Goal: Transaction & Acquisition: Book appointment/travel/reservation

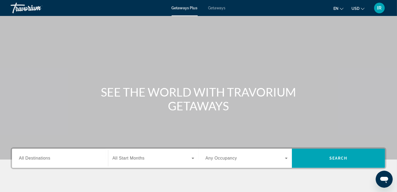
click at [213, 6] on span "Getaways" at bounding box center [216, 8] width 17 height 4
click at [364, 9] on icon "Change currency" at bounding box center [363, 9] width 4 height 4
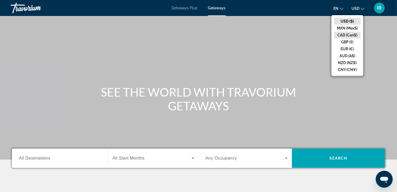
click at [349, 34] on button "CAD (Can$)" at bounding box center [347, 35] width 26 height 7
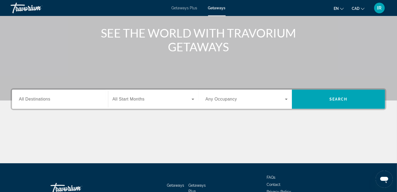
click at [39, 97] on span "All Destinations" at bounding box center [34, 99] width 31 height 5
click at [39, 97] on input "Destination All Destinations" at bounding box center [60, 99] width 82 height 6
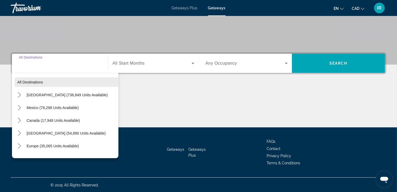
click at [36, 79] on span "Select destination: All destinations" at bounding box center [67, 82] width 104 height 13
type input "**********"
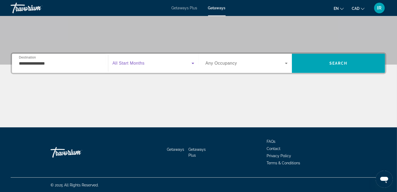
click at [168, 64] on span "Search widget" at bounding box center [152, 63] width 79 height 6
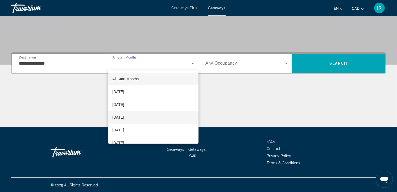
click at [123, 117] on span "[DATE]" at bounding box center [118, 117] width 12 height 6
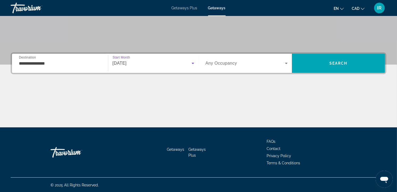
click at [269, 60] on span "Search widget" at bounding box center [245, 63] width 80 height 6
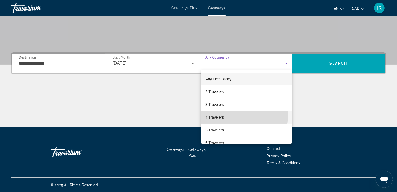
click at [212, 115] on span "4 Travelers" at bounding box center [214, 117] width 18 height 6
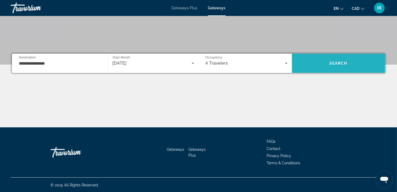
click at [339, 60] on span "Search" at bounding box center [338, 63] width 93 height 13
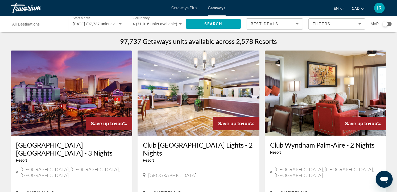
click at [390, 24] on div "Search widget" at bounding box center [386, 24] width 9 height 4
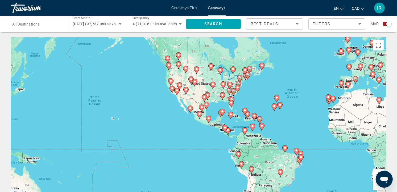
drag, startPoint x: 144, startPoint y: 147, endPoint x: 254, endPoint y: 130, distance: 111.8
click at [254, 130] on div "To activate drag with keyboard, press Alt + Enter. Once in keyboard drag state,…" at bounding box center [199, 117] width 376 height 160
click at [222, 137] on div "To activate drag with keyboard, press Alt + Enter. Once in keyboard drag state,…" at bounding box center [199, 117] width 376 height 160
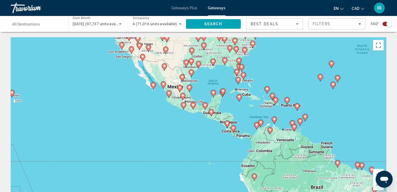
click at [214, 131] on div "To activate drag with keyboard, press Alt + Enter. Once in keyboard drag state,…" at bounding box center [199, 117] width 376 height 160
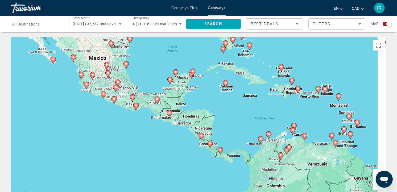
drag, startPoint x: 321, startPoint y: 97, endPoint x: 269, endPoint y: 116, distance: 55.3
click at [269, 116] on div "To activate drag with keyboard, press Alt + Enter. Once in keyboard drag state,…" at bounding box center [199, 117] width 376 height 160
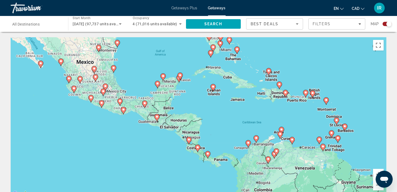
click at [283, 108] on div "To activate drag with keyboard, press Alt + Enter. Once in keyboard drag state,…" at bounding box center [199, 117] width 376 height 160
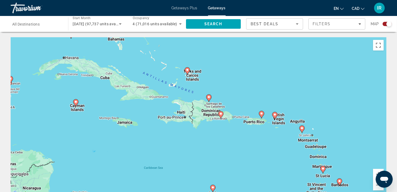
drag, startPoint x: 285, startPoint y: 110, endPoint x: 217, endPoint y: 141, distance: 74.4
click at [217, 141] on div "To activate drag with keyboard, press Alt + Enter. Once in keyboard drag state,…" at bounding box center [199, 117] width 376 height 160
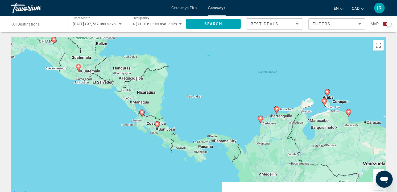
drag, startPoint x: 206, startPoint y: 152, endPoint x: 320, endPoint y: 55, distance: 149.8
click at [320, 55] on div "To activate drag with keyboard, press Alt + Enter. Once in keyboard drag state,…" at bounding box center [199, 117] width 376 height 160
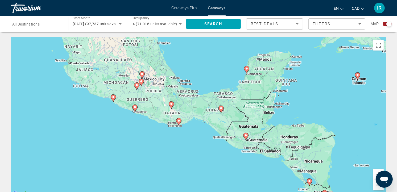
drag, startPoint x: 203, startPoint y: 85, endPoint x: 355, endPoint y: 147, distance: 164.5
click at [355, 147] on div "To activate drag with keyboard, press Alt + Enter. Once in keyboard drag state,…" at bounding box center [199, 117] width 376 height 160
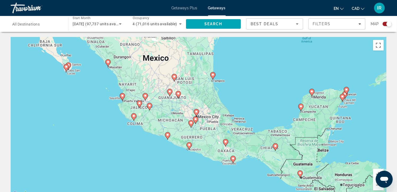
drag, startPoint x: 211, startPoint y: 57, endPoint x: 266, endPoint y: 95, distance: 66.5
click at [266, 95] on div "To activate drag with keyboard, press Alt + Enter. Once in keyboard drag state,…" at bounding box center [199, 117] width 376 height 160
click at [205, 123] on div "To activate drag with keyboard, press Alt + Enter. Once in keyboard drag state,…" at bounding box center [199, 117] width 376 height 160
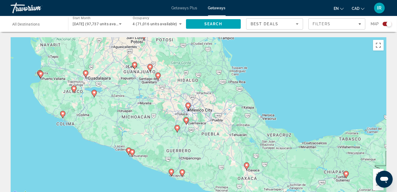
click at [187, 105] on image "Main content" at bounding box center [187, 105] width 3 height 3
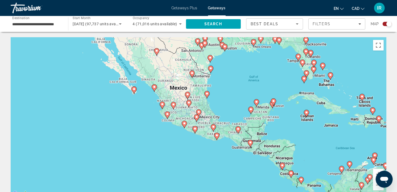
click at [200, 113] on image "Main content" at bounding box center [198, 111] width 3 height 3
type input "**********"
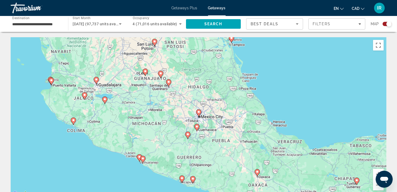
click at [199, 113] on image "Main content" at bounding box center [198, 111] width 3 height 3
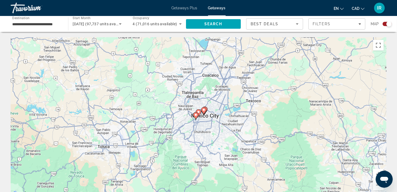
click at [199, 113] on image "Main content" at bounding box center [198, 111] width 3 height 3
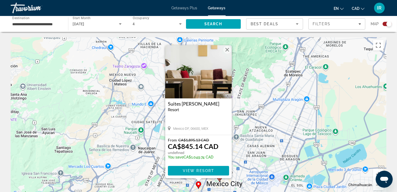
click at [227, 48] on button "Close" at bounding box center [227, 50] width 8 height 8
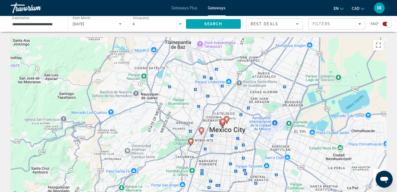
drag, startPoint x: 229, startPoint y: 143, endPoint x: 232, endPoint y: 86, distance: 56.7
click at [232, 87] on div "To activate drag with keyboard, press Alt + Enter. Once in keyboard drag state,…" at bounding box center [199, 117] width 376 height 160
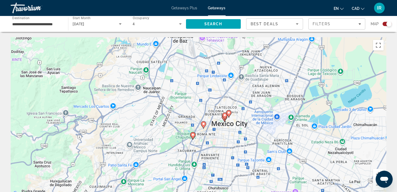
click at [228, 136] on div "To activate drag with keyboard, press Alt + Enter. Once in keyboard drag state,…" at bounding box center [199, 117] width 376 height 160
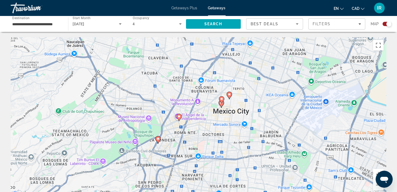
click at [222, 124] on div "To activate drag with keyboard, press Alt + Enter. Once in keyboard drag state,…" at bounding box center [199, 117] width 376 height 160
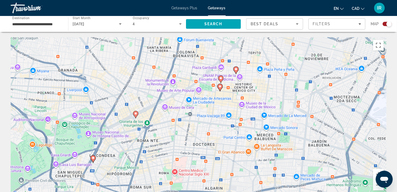
click at [235, 68] on image "Main content" at bounding box center [235, 69] width 3 height 3
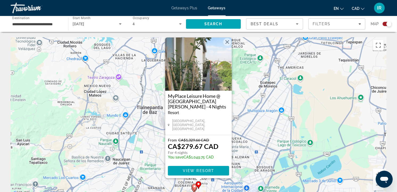
click at [228, 46] on button "Close" at bounding box center [227, 42] width 8 height 8
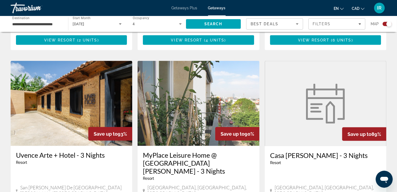
scroll to position [849, 0]
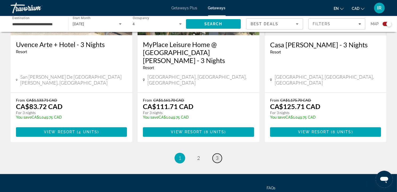
click at [216, 155] on span "3" at bounding box center [217, 158] width 3 height 6
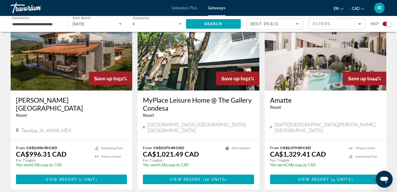
scroll to position [621, 0]
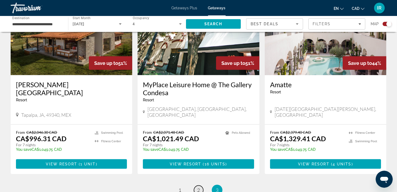
click at [198, 187] on span "2" at bounding box center [198, 190] width 3 height 6
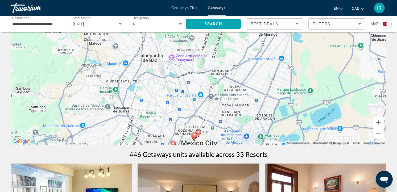
scroll to position [59, 0]
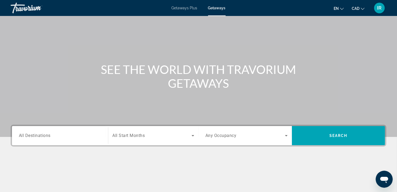
scroll to position [59, 0]
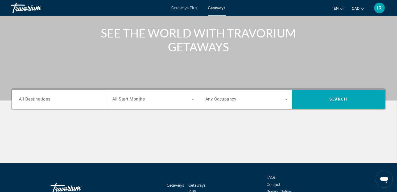
click at [52, 98] on input "Destination All Destinations" at bounding box center [60, 99] width 82 height 6
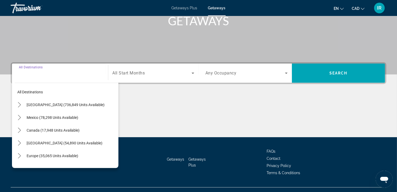
scroll to position [95, 0]
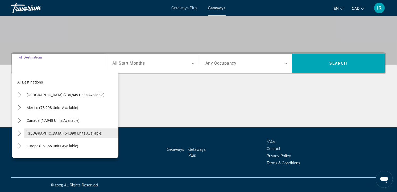
click at [43, 133] on span "[GEOGRAPHIC_DATA] (54,890 units available)" at bounding box center [65, 133] width 76 height 4
type input "**********"
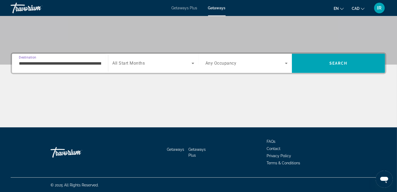
click at [129, 61] on span "All Start Months" at bounding box center [129, 63] width 32 height 5
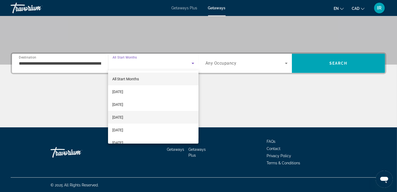
click at [123, 115] on span "[DATE]" at bounding box center [117, 117] width 11 height 6
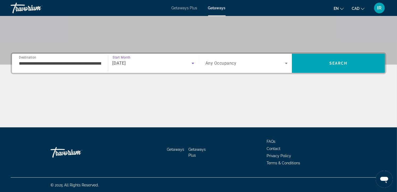
click at [225, 61] on span "Any Occupancy" at bounding box center [220, 63] width 31 height 5
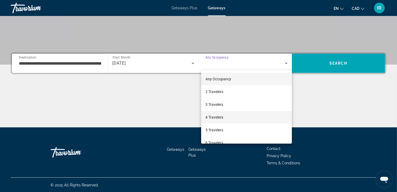
click at [217, 115] on span "4 Travelers" at bounding box center [214, 117] width 18 height 6
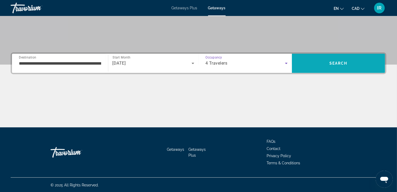
click at [341, 62] on span "Search" at bounding box center [338, 63] width 18 height 4
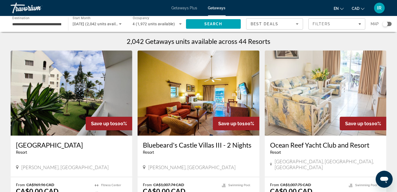
click at [390, 23] on div "Search widget" at bounding box center [386, 24] width 9 height 4
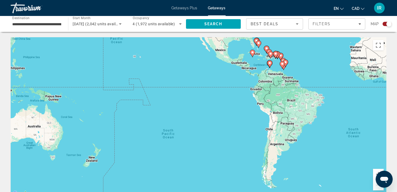
drag, startPoint x: 190, startPoint y: 148, endPoint x: 322, endPoint y: 70, distance: 153.0
click at [322, 70] on div "To activate drag with keyboard, press Alt + Enter. Once in keyboard drag state,…" at bounding box center [199, 117] width 376 height 160
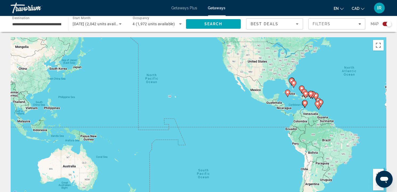
drag, startPoint x: 188, startPoint y: 102, endPoint x: 243, endPoint y: 161, distance: 80.7
click at [243, 161] on div "To activate drag with keyboard, press Alt + Enter. Once in keyboard drag state,…" at bounding box center [199, 117] width 376 height 160
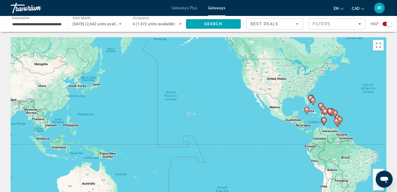
click at [327, 97] on div "To activate drag with keyboard, press Alt + Enter. Once in keyboard drag state,…" at bounding box center [199, 117] width 376 height 160
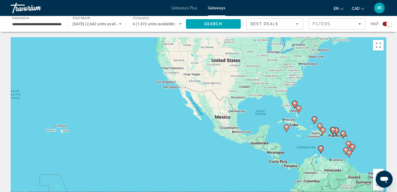
click at [326, 107] on div "To activate drag with keyboard, press Alt + Enter. Once in keyboard drag state,…" at bounding box center [199, 117] width 376 height 160
click at [296, 139] on div "To activate drag with keyboard, press Alt + Enter. Once in keyboard drag state,…" at bounding box center [199, 117] width 376 height 160
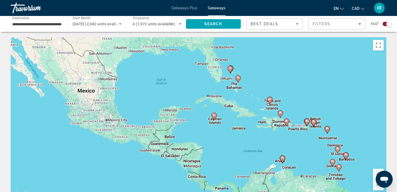
drag, startPoint x: 331, startPoint y: 144, endPoint x: 269, endPoint y: 139, distance: 62.7
click at [269, 139] on div "To activate drag with keyboard, press Alt + Enter. Once in keyboard drag state,…" at bounding box center [199, 117] width 376 height 160
click at [287, 138] on div "To activate drag with keyboard, press Alt + Enter. Once in keyboard drag state,…" at bounding box center [199, 117] width 376 height 160
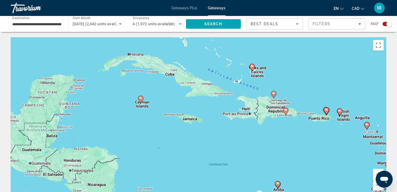
click at [321, 131] on div "To activate drag with keyboard, press Alt + Enter. Once in keyboard drag state,…" at bounding box center [199, 117] width 376 height 160
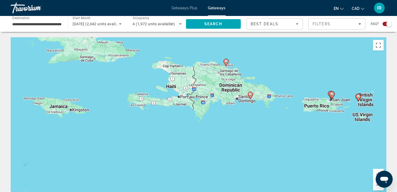
click at [320, 124] on div "To activate drag with keyboard, press Alt + Enter. Once in keyboard drag state,…" at bounding box center [199, 117] width 376 height 160
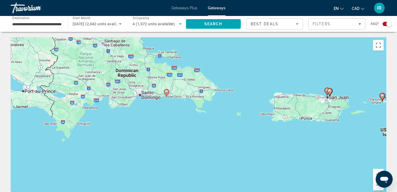
drag, startPoint x: 313, startPoint y: 115, endPoint x: 298, endPoint y: 139, distance: 28.0
click at [298, 139] on div "To activate drag with keyboard, press Alt + Enter. Once in keyboard drag state,…" at bounding box center [199, 117] width 376 height 160
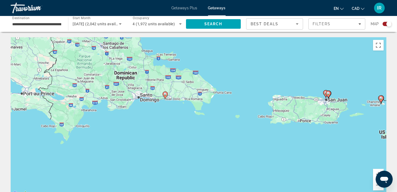
click at [299, 115] on div "To activate drag with keyboard, press Alt + Enter. Once in keyboard drag state,…" at bounding box center [199, 117] width 376 height 160
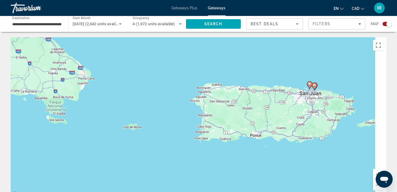
drag, startPoint x: 318, startPoint y: 98, endPoint x: 267, endPoint y: 110, distance: 51.6
click at [268, 110] on div "To activate drag with keyboard, press Alt + Enter. Once in keyboard drag state,…" at bounding box center [199, 117] width 376 height 160
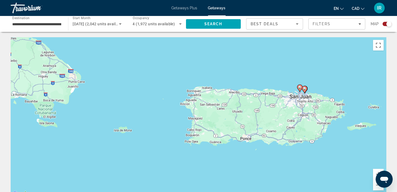
click at [299, 99] on div "To activate drag with keyboard, press Alt + Enter. Once in keyboard drag state,…" at bounding box center [199, 117] width 376 height 160
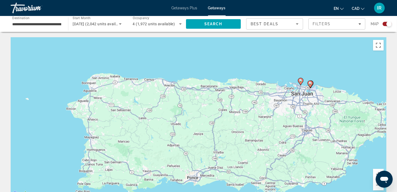
click at [299, 99] on div "To activate drag with keyboard, press Alt + Enter. Once in keyboard drag state,…" at bounding box center [199, 117] width 376 height 160
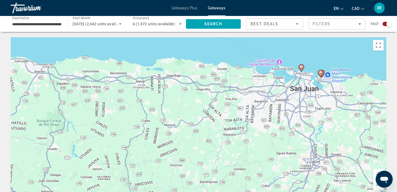
click at [312, 93] on div "To activate drag with keyboard, press Alt + Enter. Once in keyboard drag state,…" at bounding box center [199, 117] width 376 height 160
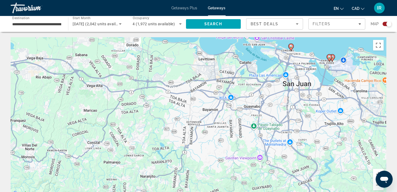
click at [322, 88] on div "To activate drag with keyboard, press Alt + Enter. Once in keyboard drag state,…" at bounding box center [199, 117] width 376 height 160
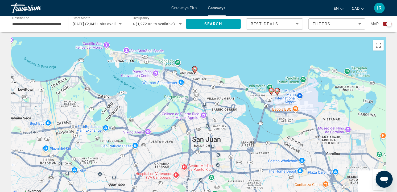
drag, startPoint x: 323, startPoint y: 71, endPoint x: 256, endPoint y: 132, distance: 90.9
click at [256, 132] on div "To activate drag with keyboard, press Alt + Enter. Once in keyboard drag state,…" at bounding box center [199, 117] width 376 height 160
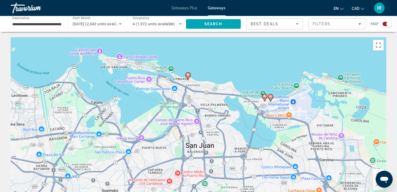
click at [263, 119] on div "To activate drag with keyboard, press Alt + Enter. Once in keyboard drag state,…" at bounding box center [199, 117] width 376 height 160
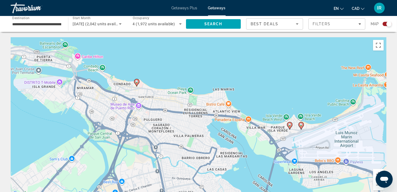
drag, startPoint x: 167, startPoint y: 81, endPoint x: 194, endPoint y: 132, distance: 57.7
click at [194, 132] on div "To activate drag with keyboard, press Alt + Enter. Once in keyboard drag state,…" at bounding box center [199, 117] width 376 height 160
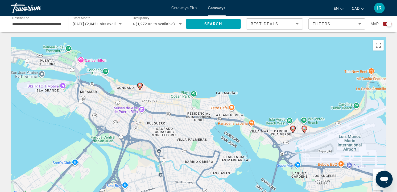
click at [140, 86] on image "Main content" at bounding box center [139, 85] width 3 height 3
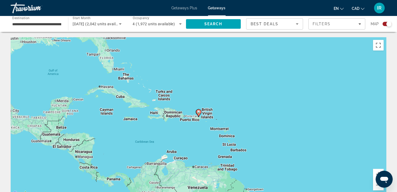
click at [199, 113] on image "Main content" at bounding box center [198, 111] width 3 height 3
type input "**********"
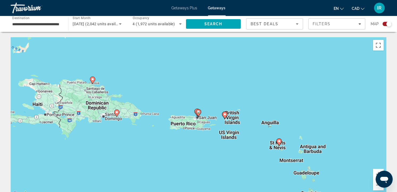
click at [199, 113] on image "Main content" at bounding box center [198, 111] width 3 height 3
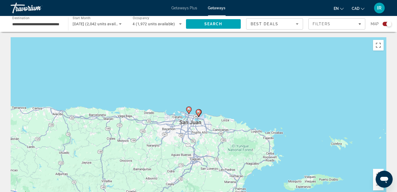
click at [187, 112] on gmp-advanced-marker "Main content" at bounding box center [188, 110] width 5 height 8
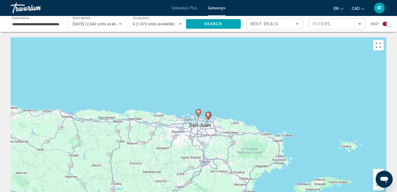
click at [187, 112] on div "To navigate, press the arrow keys. To activate drag with keyboard, press Alt + …" at bounding box center [199, 117] width 376 height 160
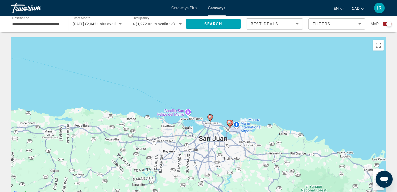
click at [211, 119] on icon "Main content" at bounding box center [210, 118] width 5 height 7
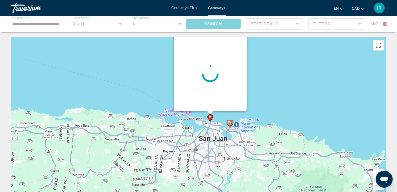
click at [211, 119] on div "To activate drag with keyboard, press Alt + Enter. Once in keyboard drag state,…" at bounding box center [199, 117] width 376 height 160
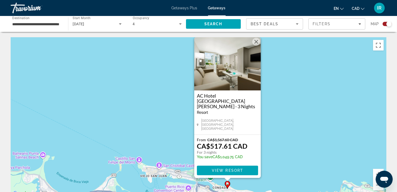
click at [257, 46] on button "Close" at bounding box center [256, 42] width 8 height 8
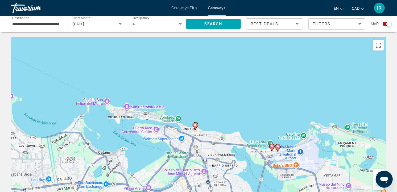
drag, startPoint x: 251, startPoint y: 156, endPoint x: 213, endPoint y: 86, distance: 80.0
click at [214, 88] on div "To activate drag with keyboard, press Alt + Enter. Once in keyboard drag state,…" at bounding box center [199, 117] width 376 height 160
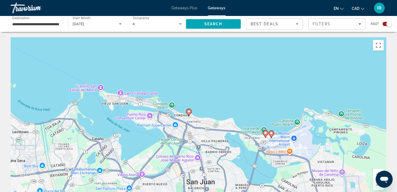
click at [265, 134] on image "Main content" at bounding box center [265, 132] width 3 height 3
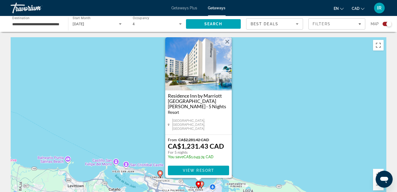
click at [228, 46] on button "Close" at bounding box center [227, 42] width 8 height 8
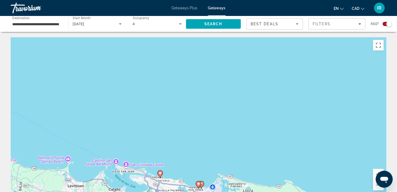
click at [202, 183] on image "Main content" at bounding box center [201, 183] width 3 height 3
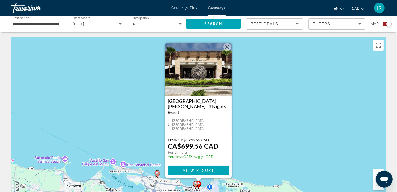
click at [227, 50] on button "Close" at bounding box center [227, 47] width 8 height 8
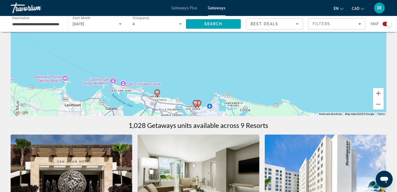
scroll to position [89, 0]
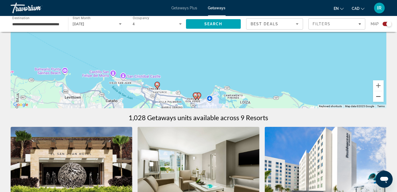
click at [377, 96] on button "Zoom out" at bounding box center [378, 96] width 11 height 11
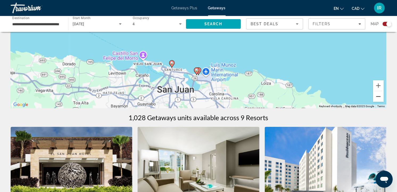
click at [377, 96] on button "Zoom out" at bounding box center [378, 96] width 11 height 11
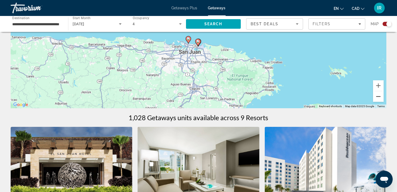
click at [377, 96] on button "Zoom out" at bounding box center [378, 96] width 11 height 11
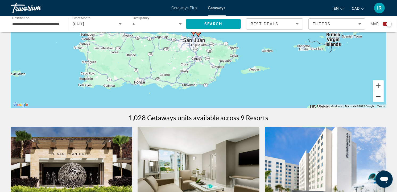
click at [377, 96] on button "Zoom out" at bounding box center [378, 96] width 11 height 11
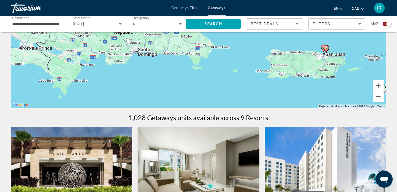
drag, startPoint x: 217, startPoint y: 73, endPoint x: 372, endPoint y: 95, distance: 156.0
click at [372, 95] on div "To activate drag with keyboard, press Alt + Enter. Once in keyboard drag state,…" at bounding box center [199, 29] width 376 height 160
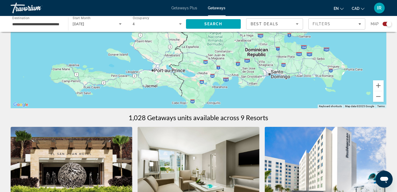
drag, startPoint x: 216, startPoint y: 79, endPoint x: 291, endPoint y: 99, distance: 77.1
click at [291, 99] on div "To activate drag with keyboard, press Alt + Enter. Once in keyboard drag state,…" at bounding box center [199, 29] width 376 height 160
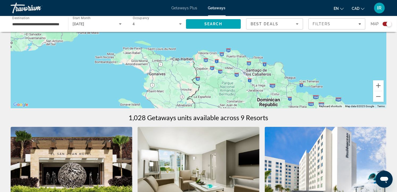
drag, startPoint x: 240, startPoint y: 49, endPoint x: 248, endPoint y: 99, distance: 51.2
click at [248, 99] on div "To activate drag with keyboard, press Alt + Enter. Once in keyboard drag state,…" at bounding box center [199, 29] width 376 height 160
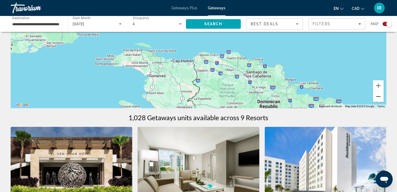
click at [377, 100] on button "Zoom out" at bounding box center [378, 96] width 11 height 11
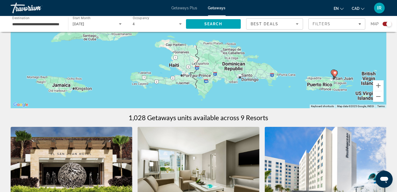
click at [204, 71] on div "To activate drag with keyboard, press Alt + Enter. Once in keyboard drag state,…" at bounding box center [199, 29] width 376 height 160
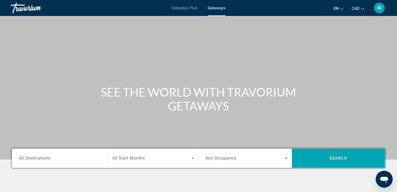
click at [44, 157] on span "All Destinations" at bounding box center [35, 158] width 32 height 5
click at [44, 157] on input "Destination All Destinations" at bounding box center [60, 158] width 82 height 6
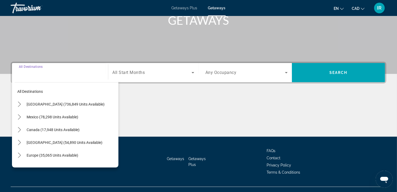
scroll to position [95, 0]
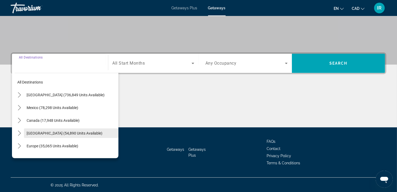
click at [47, 132] on span "[GEOGRAPHIC_DATA] (54,890 units available)" at bounding box center [65, 133] width 76 height 4
type input "**********"
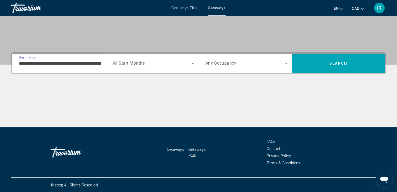
click at [146, 62] on span "Search widget" at bounding box center [152, 63] width 79 height 6
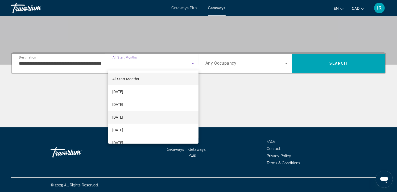
click at [132, 113] on mat-option "[DATE]" at bounding box center [153, 117] width 90 height 13
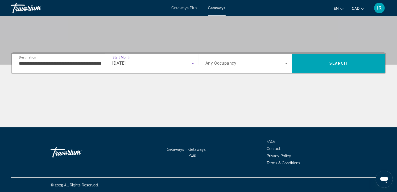
click at [231, 62] on span "Any Occupancy" at bounding box center [220, 63] width 31 height 5
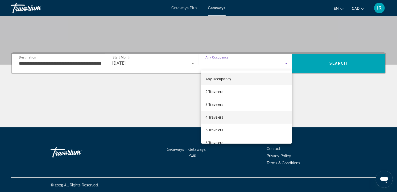
click at [214, 117] on span "4 Travelers" at bounding box center [214, 117] width 18 height 6
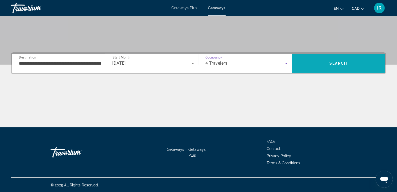
click at [349, 61] on span "Search" at bounding box center [338, 63] width 93 height 13
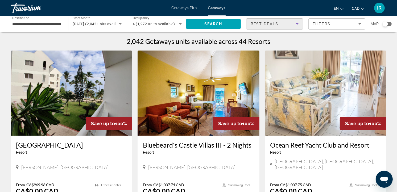
click at [299, 23] on icon "Sort by" at bounding box center [297, 24] width 6 height 6
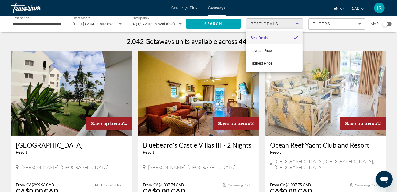
click at [324, 23] on div at bounding box center [198, 96] width 397 height 192
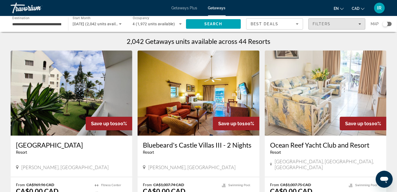
click at [324, 23] on span "Filters" at bounding box center [322, 24] width 18 height 4
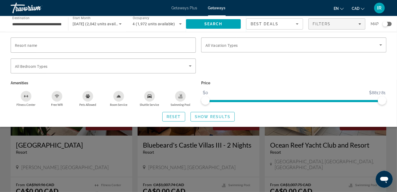
click at [324, 23] on span "Filters" at bounding box center [322, 24] width 18 height 4
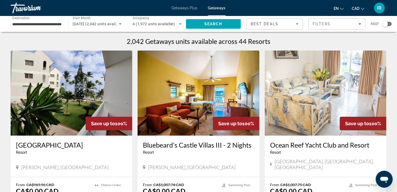
click at [390, 24] on div "Search widget" at bounding box center [386, 24] width 9 height 4
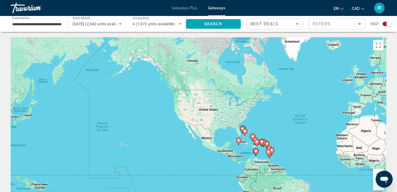
drag, startPoint x: 90, startPoint y: 168, endPoint x: 209, endPoint y: 179, distance: 119.1
click at [209, 179] on div "To activate drag with keyboard, press Alt + Enter. Once in keyboard drag state,…" at bounding box center [199, 117] width 376 height 160
click at [248, 149] on div "To activate drag with keyboard, press Alt + Enter. Once in keyboard drag state,…" at bounding box center [199, 117] width 376 height 160
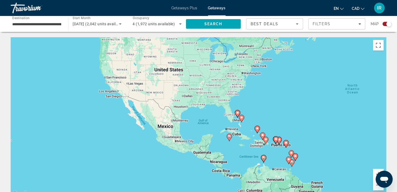
click at [238, 144] on div "To activate drag with keyboard, press Alt + Enter. Once in keyboard drag state,…" at bounding box center [199, 117] width 376 height 160
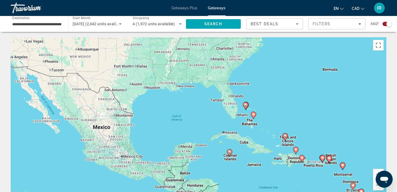
drag, startPoint x: 243, startPoint y: 115, endPoint x: 252, endPoint y: 135, distance: 21.6
click at [252, 135] on div "To activate drag with keyboard, press Alt + Enter. Once in keyboard drag state,…" at bounding box center [199, 117] width 376 height 160
click at [240, 123] on div "To activate drag with keyboard, press Alt + Enter. Once in keyboard drag state,…" at bounding box center [199, 117] width 376 height 160
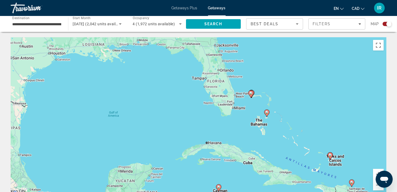
click at [240, 120] on div "To activate drag with keyboard, press Alt + Enter. Once in keyboard drag state,…" at bounding box center [199, 117] width 376 height 160
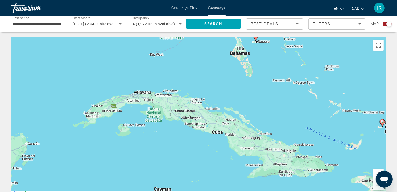
drag, startPoint x: 262, startPoint y: 165, endPoint x: 211, endPoint y: 70, distance: 108.5
click at [212, 73] on div "To activate drag with keyboard, press Alt + Enter. Once in keyboard drag state,…" at bounding box center [199, 117] width 376 height 160
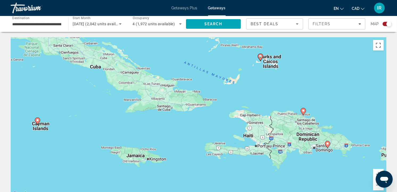
drag, startPoint x: 301, startPoint y: 162, endPoint x: 200, endPoint y: 130, distance: 105.6
click at [200, 130] on div "To activate drag with keyboard, press Alt + Enter. Once in keyboard drag state,…" at bounding box center [199, 117] width 376 height 160
click at [302, 110] on image "Main content" at bounding box center [303, 110] width 3 height 3
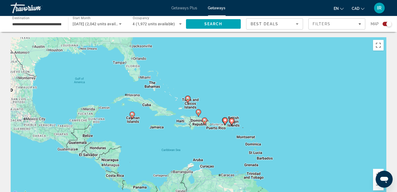
click at [198, 115] on icon "Main content" at bounding box center [198, 113] width 5 height 7
type input "**********"
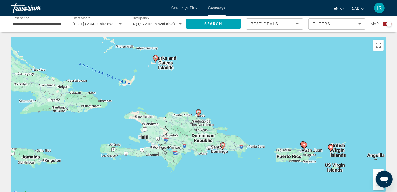
click at [198, 114] on icon "Main content" at bounding box center [198, 113] width 5 height 7
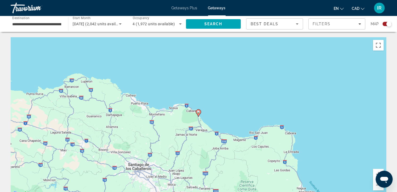
click at [198, 114] on icon "Main content" at bounding box center [198, 113] width 5 height 7
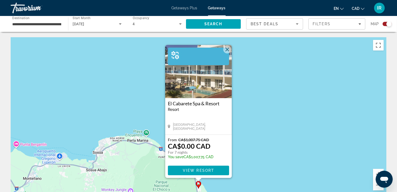
click at [173, 53] on img "Main content" at bounding box center [175, 55] width 15 height 15
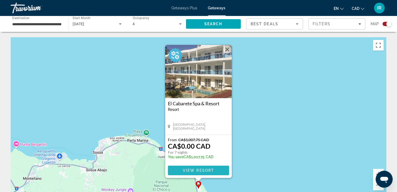
click at [192, 170] on span "View Resort" at bounding box center [198, 170] width 31 height 4
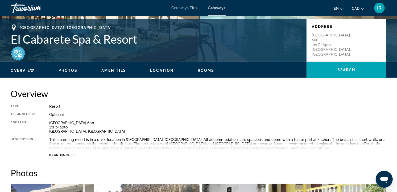
scroll to position [118, 0]
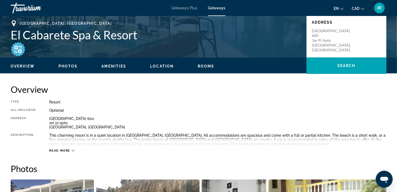
click at [71, 150] on div "Read more" at bounding box center [61, 150] width 25 height 3
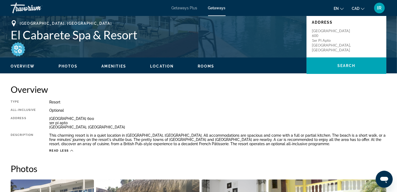
click at [108, 66] on span "Amenities" at bounding box center [113, 66] width 25 height 4
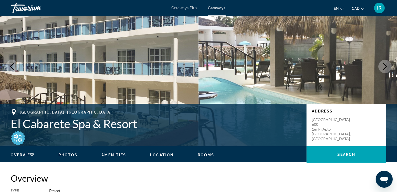
scroll to position [0, 0]
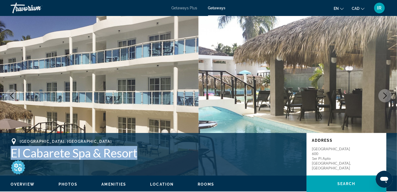
drag, startPoint x: 8, startPoint y: 148, endPoint x: 150, endPoint y: 155, distance: 141.9
click at [150, 155] on div "[GEOGRAPHIC_DATA], [GEOGRAPHIC_DATA] [GEOGRAPHIC_DATA] Spa & Resort Address [GE…" at bounding box center [198, 154] width 397 height 32
drag, startPoint x: 150, startPoint y: 155, endPoint x: 118, endPoint y: 152, distance: 31.7
copy h1 "El Cabarete Spa & Resort"
click at [198, 151] on h1 "El Cabarete Spa & Resort" at bounding box center [156, 153] width 290 height 14
